Goal: Information Seeking & Learning: Learn about a topic

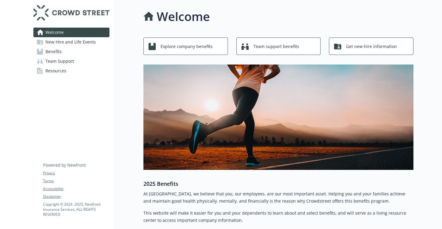
click at [347, 47] on span "Get new hire information" at bounding box center [371, 46] width 51 height 11
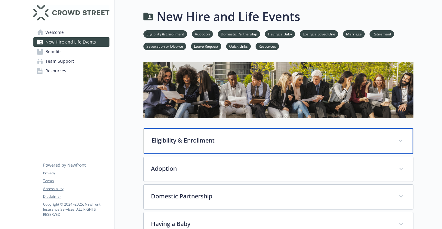
click at [235, 137] on p "Eligibility & Enrollment" at bounding box center [270, 140] width 239 height 9
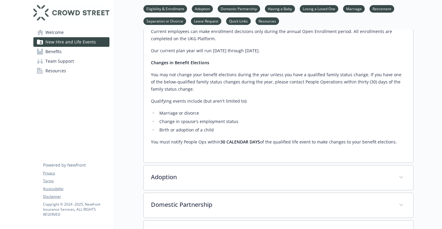
scroll to position [216, 0]
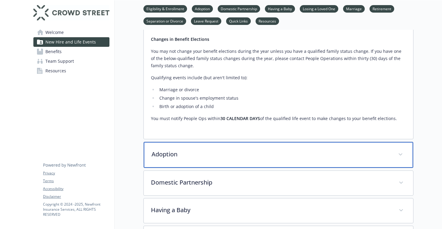
click at [232, 152] on p "Adoption" at bounding box center [270, 154] width 239 height 9
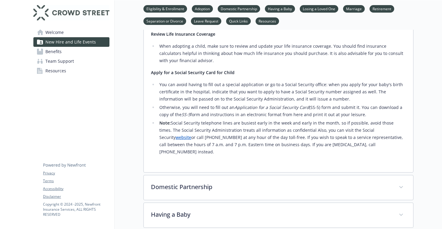
scroll to position [531, 0]
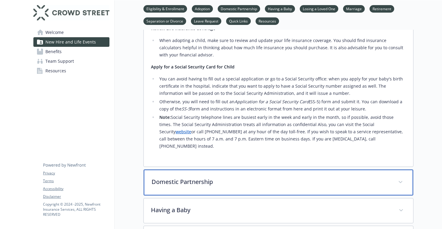
click at [219, 178] on p "Domestic Partnership" at bounding box center [270, 182] width 239 height 9
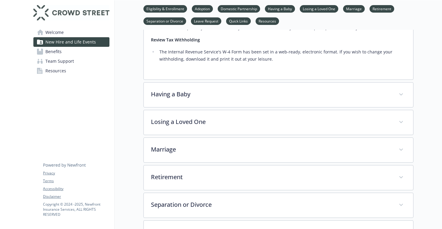
scroll to position [838, 0]
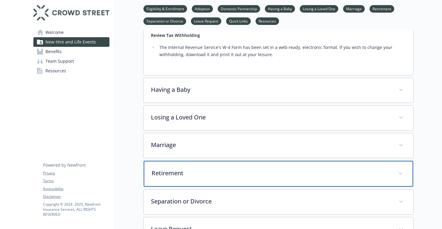
click at [225, 161] on div "Retirement" at bounding box center [278, 174] width 269 height 26
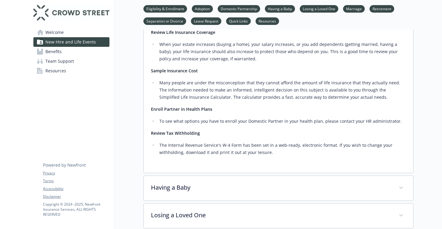
scroll to position [739, 0]
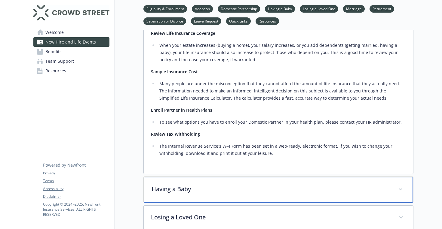
click at [215, 185] on p "Having a Baby" at bounding box center [270, 189] width 239 height 9
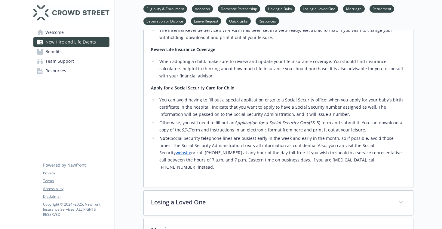
scroll to position [1106, 0]
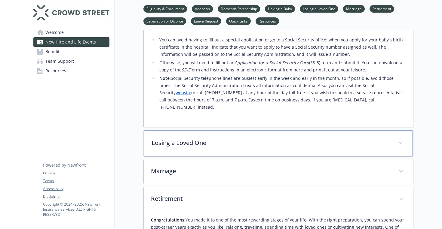
click at [242, 139] on p "Losing a Loved One" at bounding box center [270, 143] width 239 height 9
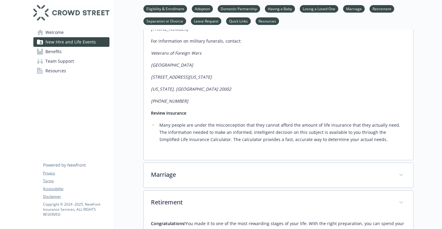
scroll to position [1544, 0]
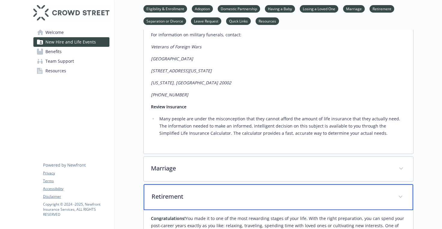
click at [218, 185] on div "Retirement" at bounding box center [278, 198] width 269 height 26
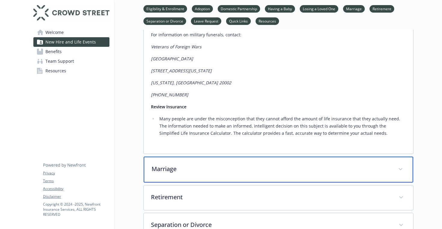
click at [219, 157] on div "Marriage" at bounding box center [278, 170] width 269 height 26
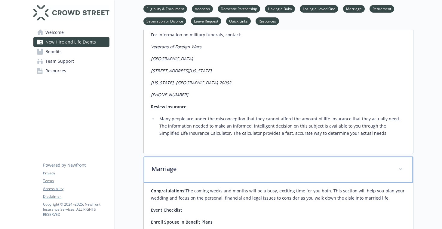
click at [219, 157] on div "Marriage" at bounding box center [278, 170] width 269 height 26
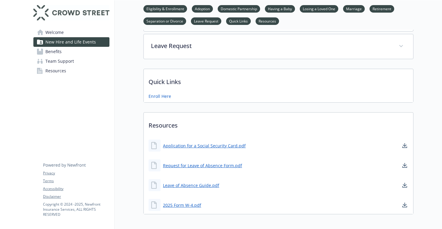
scroll to position [1750, 0]
click at [54, 52] on span "Benefits" at bounding box center [53, 52] width 16 height 10
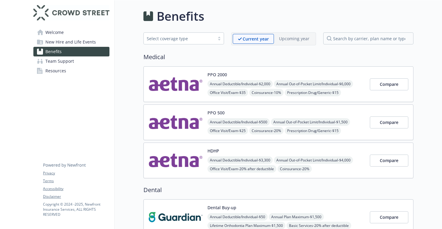
click at [75, 42] on span "New Hire and Life Events" at bounding box center [70, 42] width 50 height 10
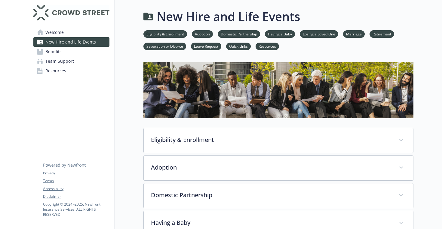
click at [70, 48] on link "Benefits" at bounding box center [71, 52] width 76 height 10
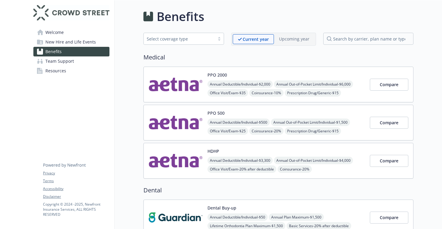
click at [176, 136] on div "PPO 500 Annual Deductible/Individual - $500 Annual Out-of-Pocket Limit/Individu…" at bounding box center [278, 123] width 270 height 36
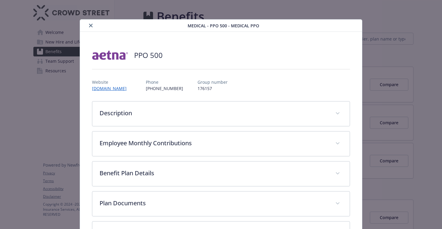
scroll to position [18, 0]
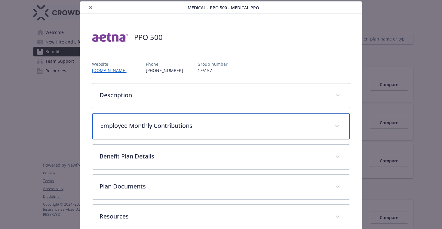
click at [176, 121] on div "Employee Monthly Contributions" at bounding box center [221, 127] width 258 height 26
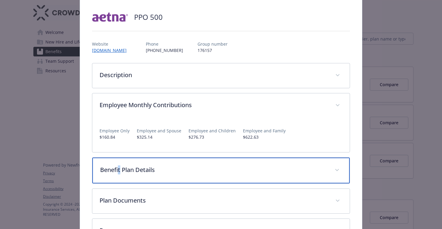
click at [119, 169] on p "Benefit Plan Details" at bounding box center [214, 170] width 228 height 9
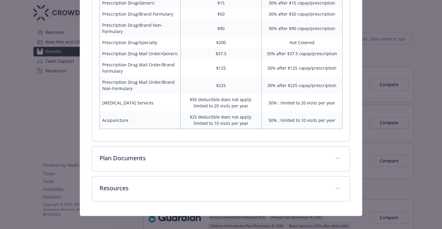
scroll to position [405, 0]
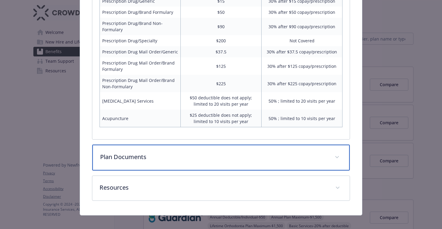
click at [129, 160] on p "Plan Documents" at bounding box center [214, 157] width 228 height 9
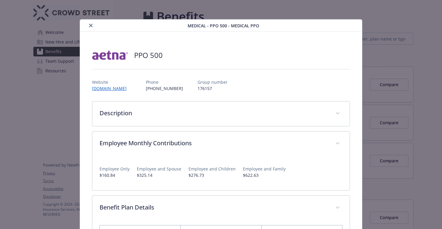
scroll to position [0, 0]
click at [87, 26] on button "close" at bounding box center [90, 25] width 7 height 7
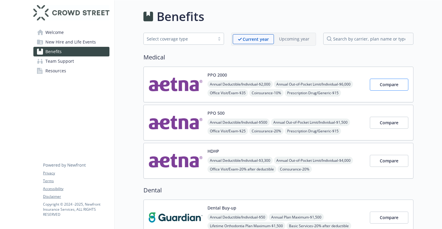
click at [380, 87] on span "Compare" at bounding box center [389, 85] width 19 height 6
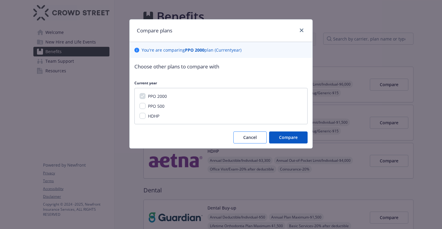
click at [252, 134] on button "Cancel" at bounding box center [249, 138] width 33 height 12
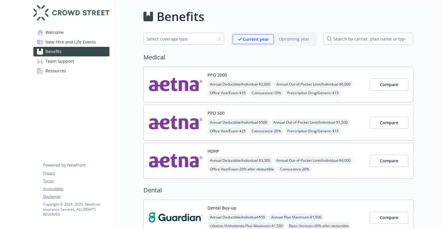
click at [264, 100] on div "PPO 2000 Annual Deductible/Individual - $2,000 Annual Out-of-Pocket Limit/Indiv…" at bounding box center [278, 85] width 270 height 36
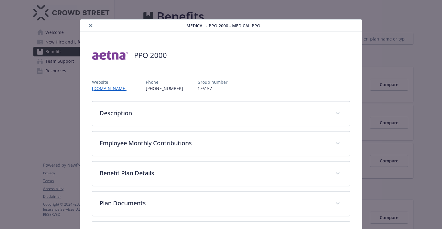
scroll to position [18, 0]
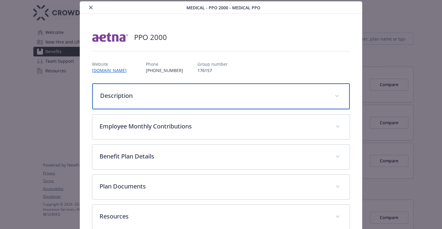
click at [197, 97] on p "Description" at bounding box center [214, 95] width 228 height 9
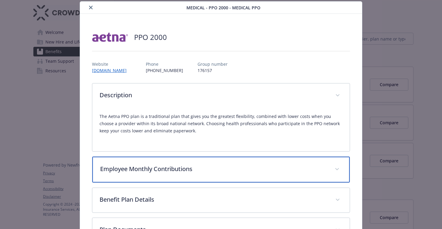
click at [173, 165] on div "Employee Monthly Contributions" at bounding box center [221, 170] width 258 height 26
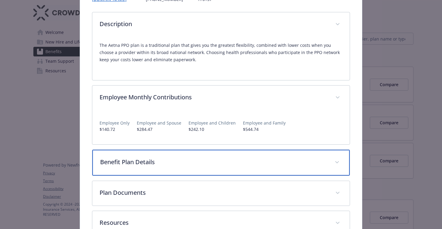
click at [171, 164] on p "Benefit Plan Details" at bounding box center [214, 162] width 228 height 9
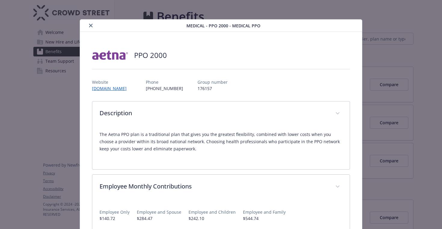
scroll to position [0, 0]
click at [90, 26] on icon "close" at bounding box center [91, 26] width 4 height 4
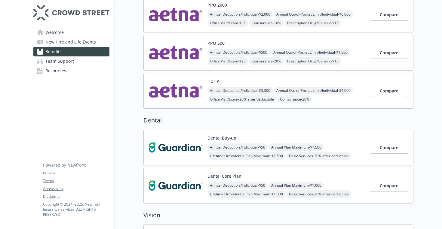
click at [178, 158] on img at bounding box center [175, 148] width 54 height 26
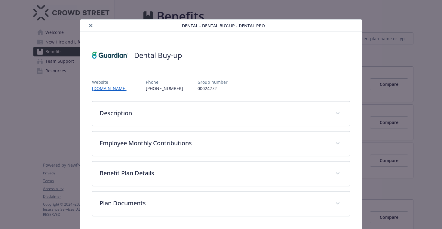
click at [91, 26] on icon "close" at bounding box center [91, 26] width 4 height 4
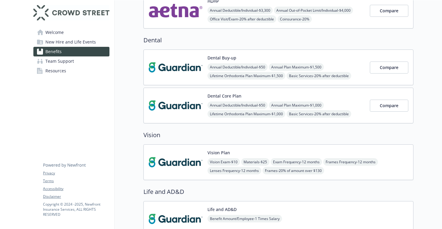
scroll to position [152, 0]
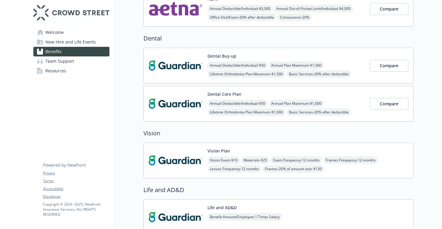
click at [339, 97] on div "Dental Core Plan Annual Deductible/Individual - $50 Annual Plan Maximum - $1,00…" at bounding box center [285, 104] width 157 height 26
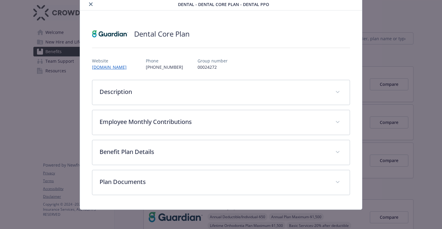
scroll to position [21, 0]
click at [120, 69] on link "[DOMAIN_NAME]" at bounding box center [111, 67] width 39 height 6
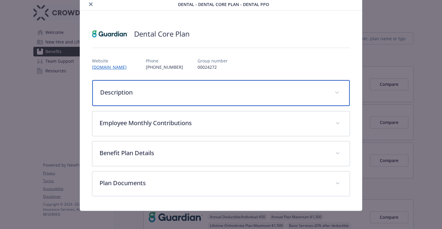
click at [271, 83] on div "Description" at bounding box center [221, 93] width 258 height 26
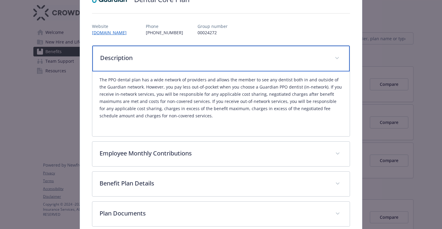
scroll to position [74, 0]
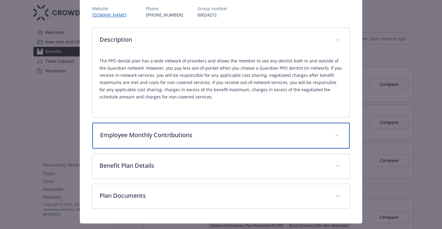
click at [247, 129] on div "Employee Monthly Contributions" at bounding box center [221, 136] width 258 height 26
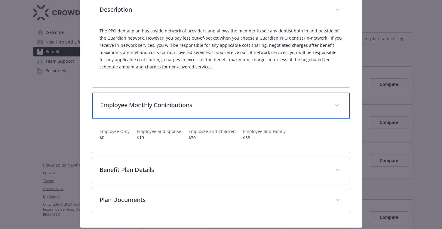
scroll to position [108, 0]
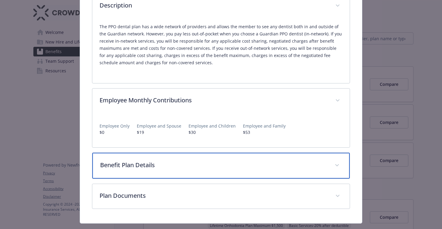
click at [234, 165] on p "Benefit Plan Details" at bounding box center [214, 165] width 228 height 9
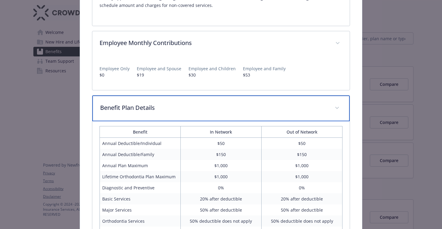
scroll to position [180, 0]
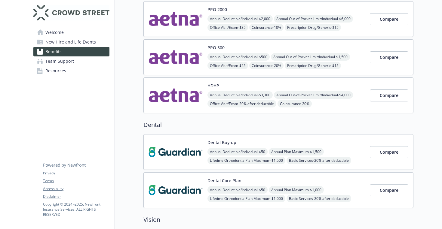
scroll to position [70, 0]
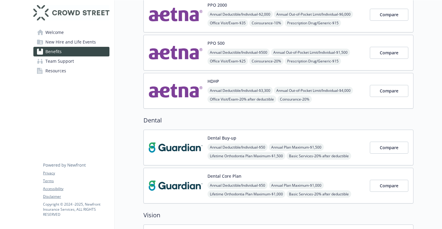
click at [187, 184] on img at bounding box center [175, 186] width 54 height 26
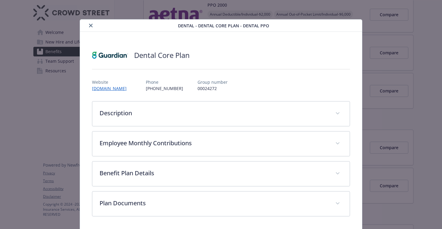
scroll to position [0, 0]
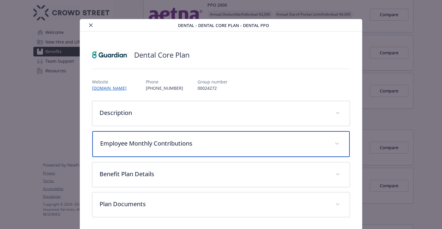
click at [210, 131] on div "Employee Monthly Contributions" at bounding box center [221, 144] width 258 height 26
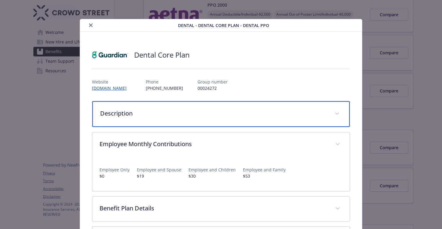
click at [214, 116] on p "Description" at bounding box center [214, 113] width 228 height 9
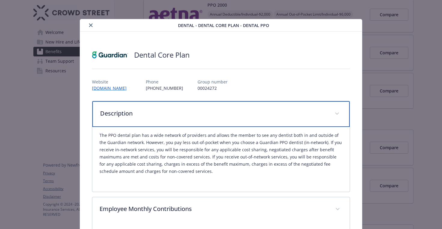
click at [214, 116] on p "Description" at bounding box center [214, 113] width 228 height 9
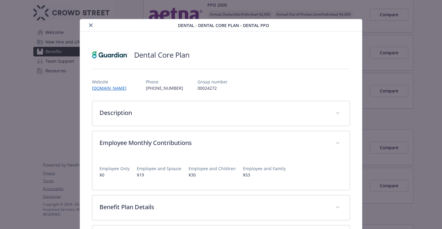
click at [66, 141] on div "Dental - Dental Core Plan - Dental PPO Dental Core Plan Website [DOMAIN_NAME] P…" at bounding box center [220, 142] width 353 height 246
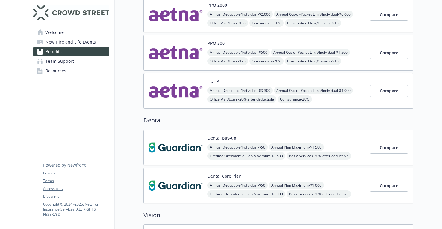
click at [201, 98] on img at bounding box center [175, 91] width 54 height 26
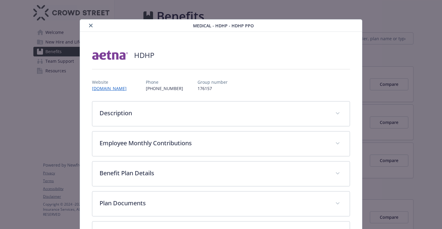
scroll to position [18, 0]
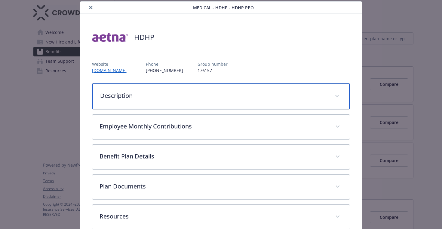
click at [180, 93] on p "Description" at bounding box center [214, 95] width 228 height 9
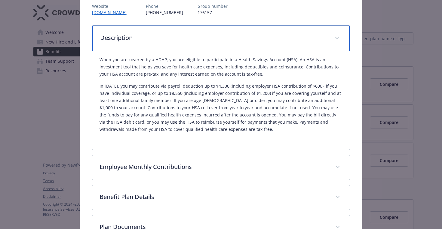
scroll to position [78, 0]
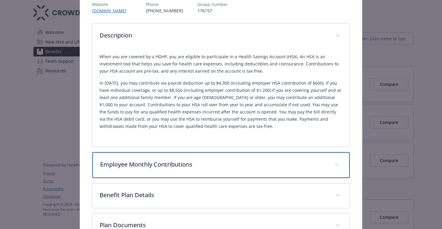
click at [169, 172] on div "Employee Monthly Contributions" at bounding box center [221, 165] width 258 height 26
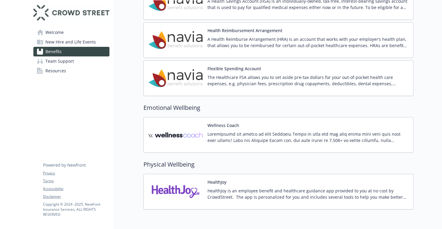
scroll to position [710, 0]
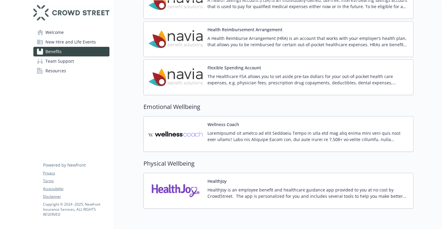
click at [267, 139] on p at bounding box center [307, 136] width 201 height 13
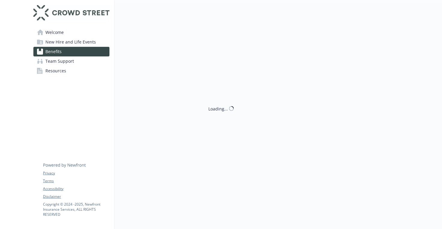
scroll to position [0, 0]
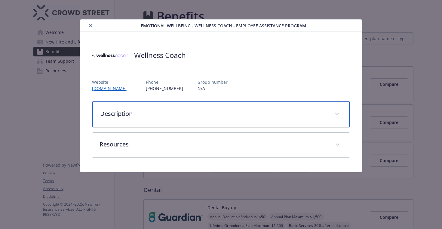
click at [258, 121] on div "Description" at bounding box center [221, 115] width 258 height 26
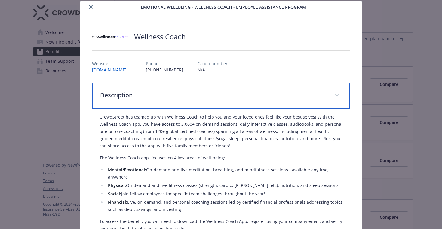
scroll to position [5, 0]
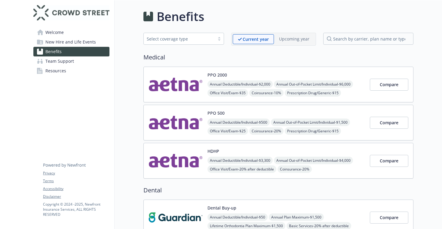
click at [291, 38] on p "Upcoming year" at bounding box center [294, 39] width 30 height 6
click at [51, 63] on span "Team Support" at bounding box center [59, 61] width 29 height 10
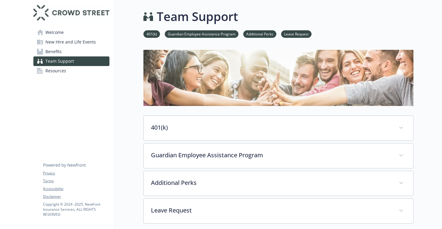
click at [89, 73] on link "Resources" at bounding box center [71, 71] width 76 height 10
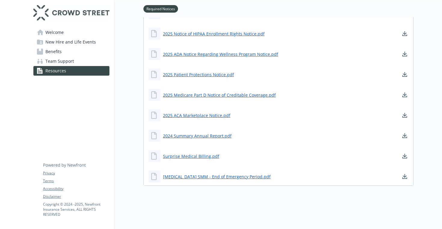
scroll to position [238, 0]
